Goal: Use online tool/utility: Utilize a website feature to perform a specific function

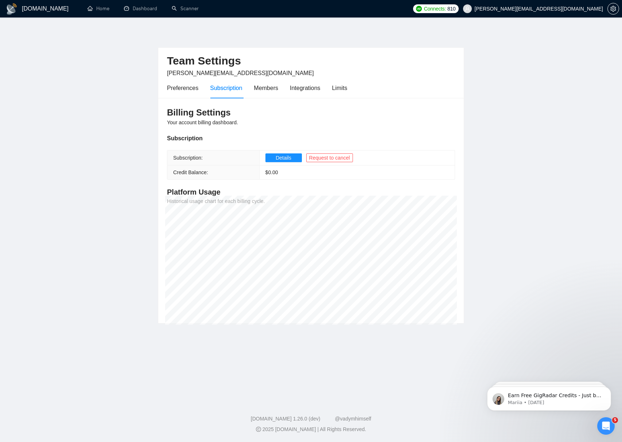
click at [30, 8] on h1 "[DOMAIN_NAME]" at bounding box center [45, 8] width 47 height 17
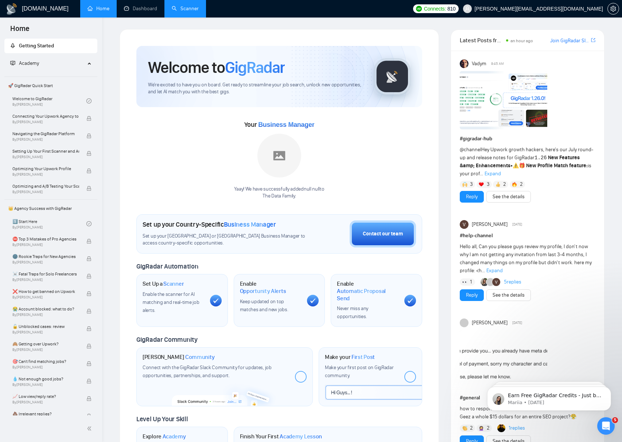
click at [197, 10] on link "Scanner" at bounding box center [185, 8] width 27 height 6
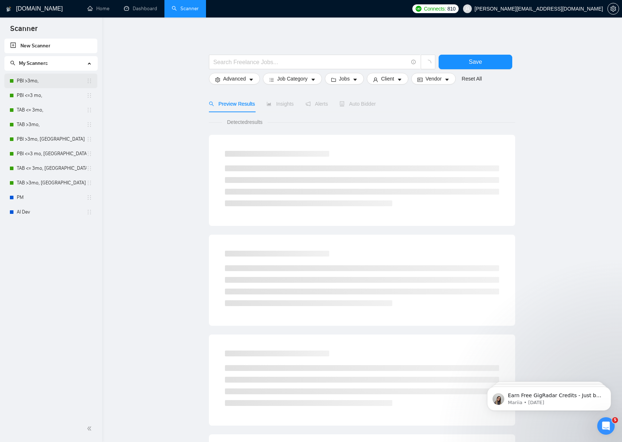
click at [47, 82] on link "PBI >3mo," at bounding box center [52, 81] width 70 height 15
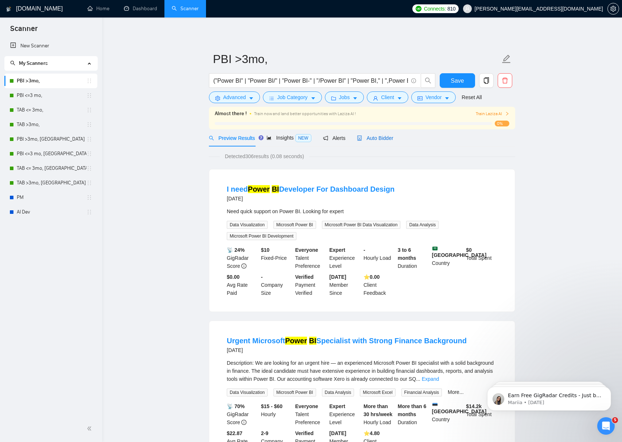
click at [379, 141] on div "Auto Bidder" at bounding box center [375, 138] width 36 height 8
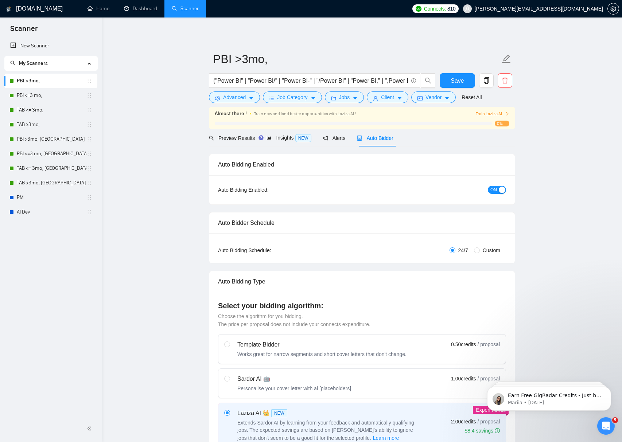
checkbox input "true"
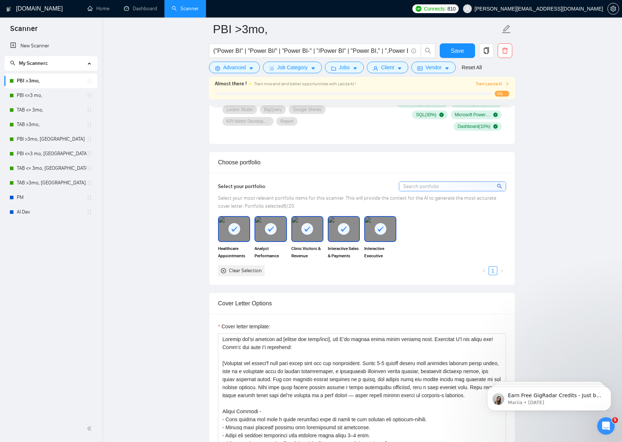
scroll to position [581, 0]
